Goal: Communication & Community: Answer question/provide support

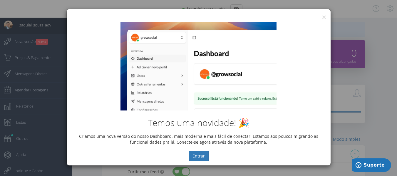
click at [325, 19] on div "Temos uma novidade! 🎉 Criamos uma nova versão do nosso Dashboard, mais moderna …" at bounding box center [199, 92] width 264 height 148
click at [324, 16] on button "×" at bounding box center [324, 17] width 4 height 8
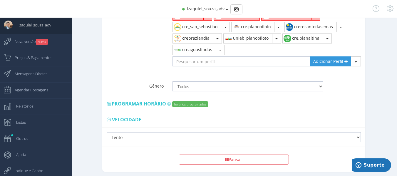
scroll to position [486, 0]
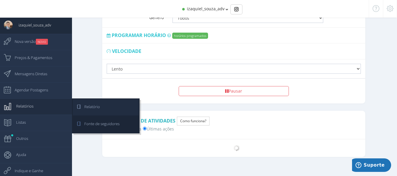
click at [88, 110] on span "Relatório" at bounding box center [88, 106] width 21 height 15
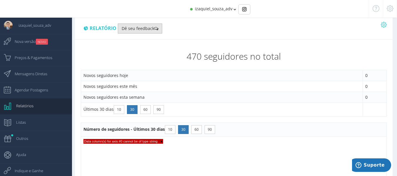
click at [147, 24] on button "Dê seu feedback" at bounding box center [140, 29] width 44 height 10
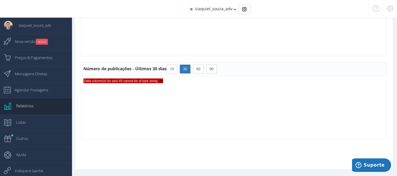
scroll to position [490, 0]
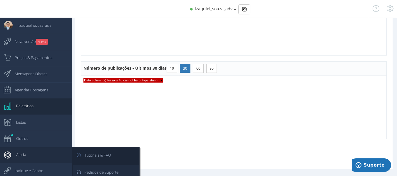
click at [103, 168] on span "Pedidos de Suporte" at bounding box center [98, 172] width 40 height 15
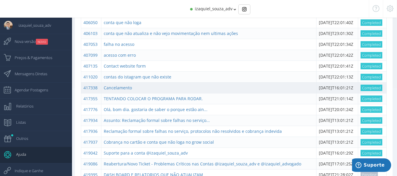
scroll to position [117, 0]
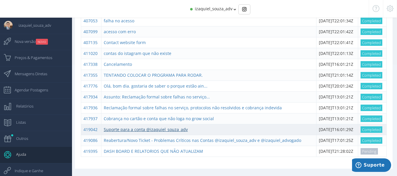
click at [167, 130] on link "Suporte para a conta @izaquiel_souza_adv" at bounding box center [146, 130] width 84 height 6
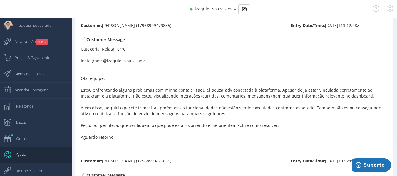
scroll to position [29, 0]
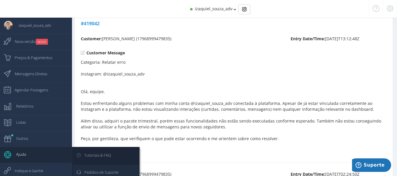
click at [100, 174] on span "Pedidos de Suporte" at bounding box center [98, 172] width 40 height 15
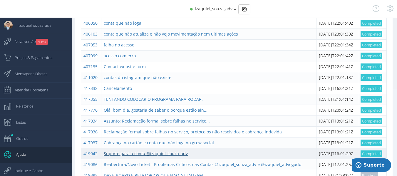
scroll to position [117, 0]
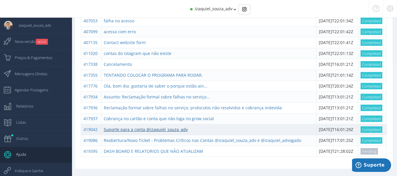
click at [153, 129] on link "Suporte para a conta @izaquiel_souza_adv" at bounding box center [146, 130] width 84 height 6
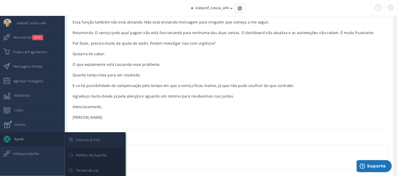
scroll to position [326, 0]
